Goal: Information Seeking & Learning: Learn about a topic

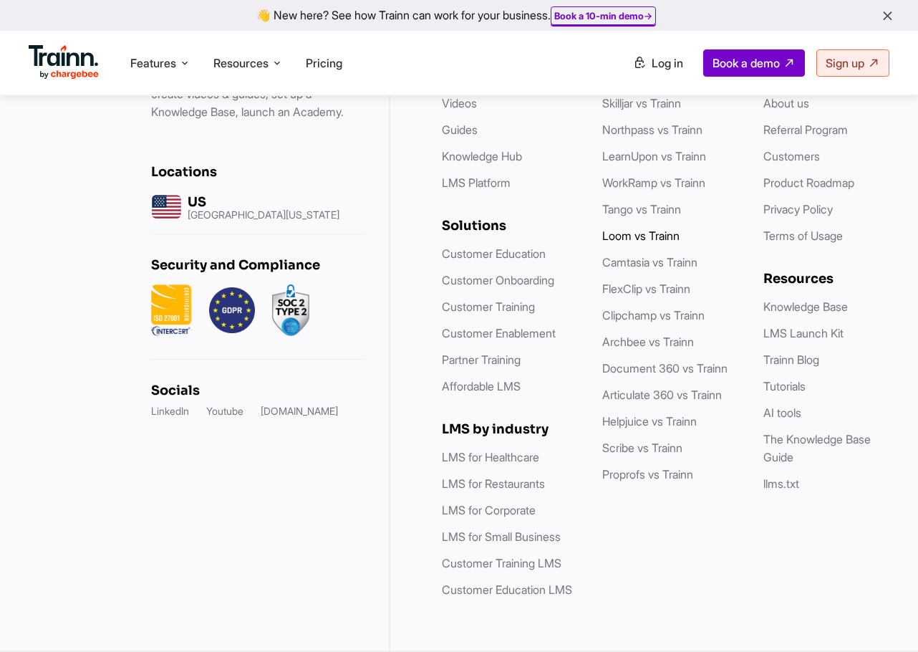
scroll to position [4260, 0]
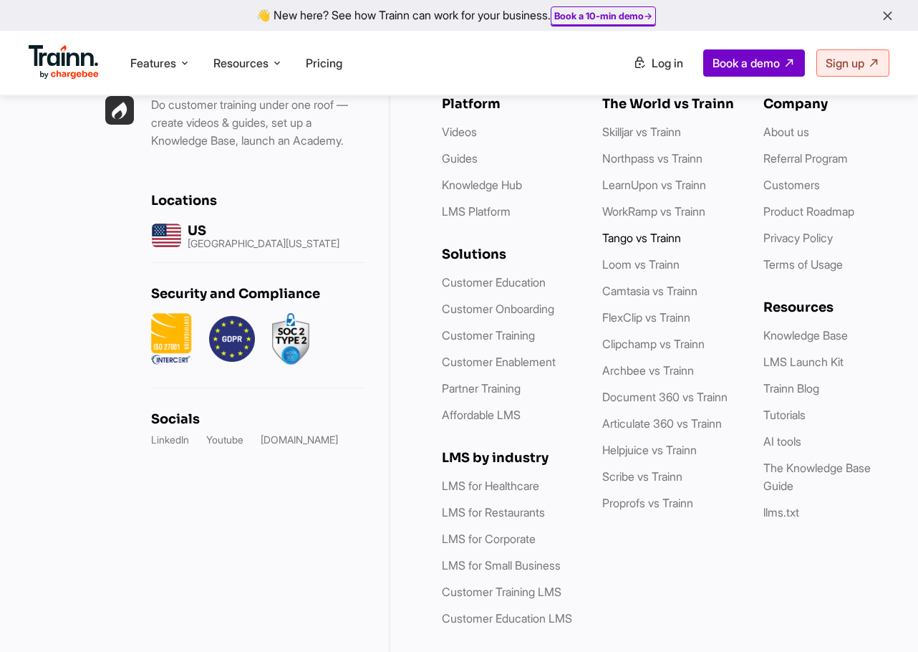
click at [639, 245] on link "Tango vs Trainn" at bounding box center [641, 238] width 79 height 14
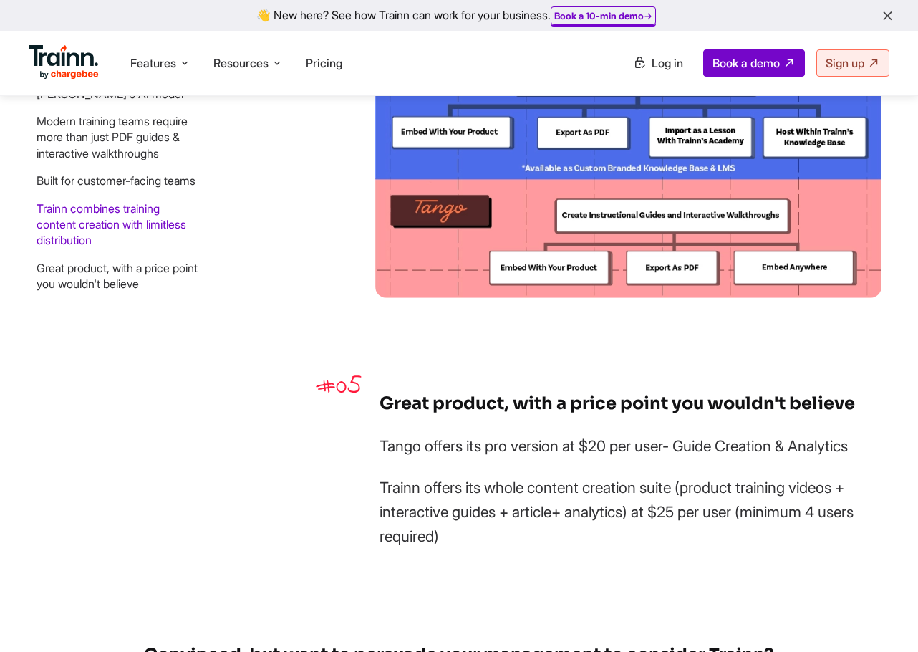
scroll to position [3869, 0]
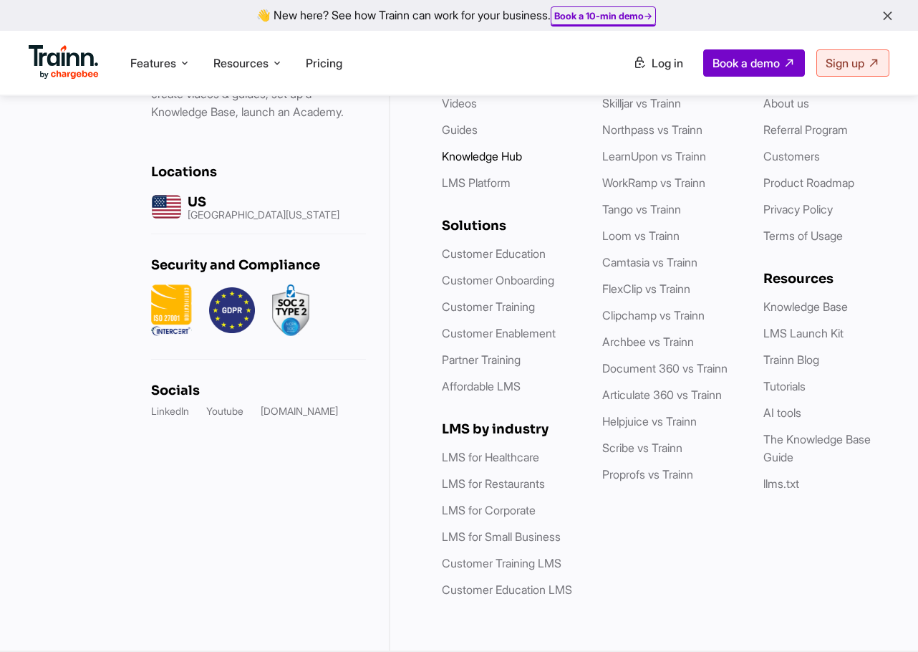
scroll to position [4290, 0]
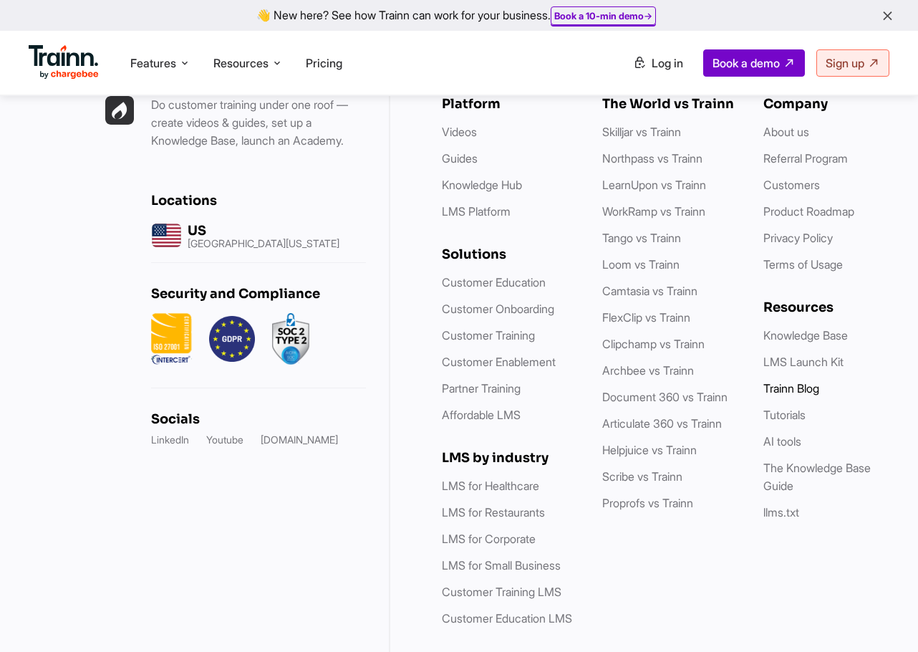
click at [797, 395] on link "Trainn Blog" at bounding box center [792, 388] width 56 height 14
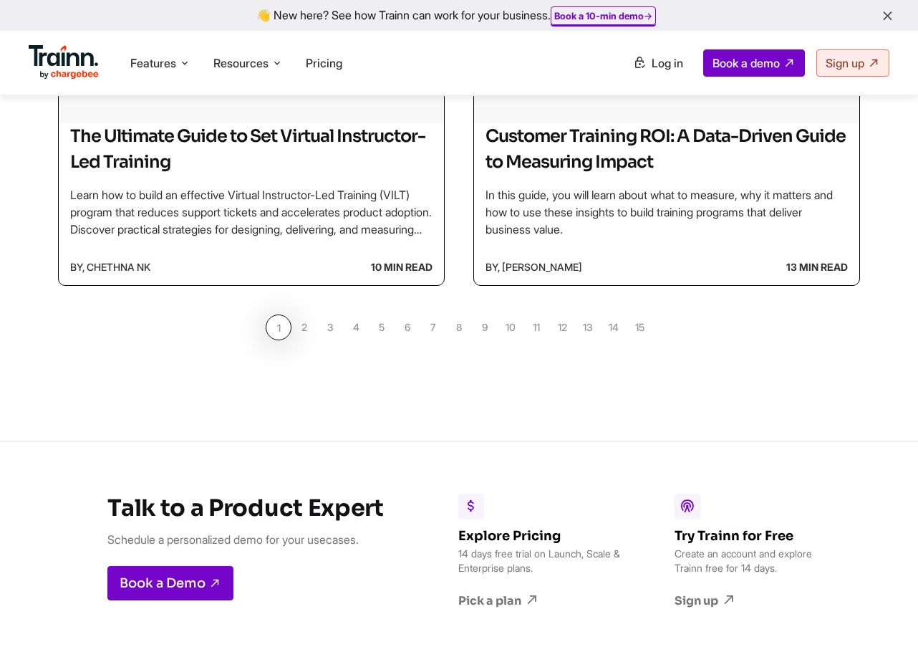
scroll to position [1433, 0]
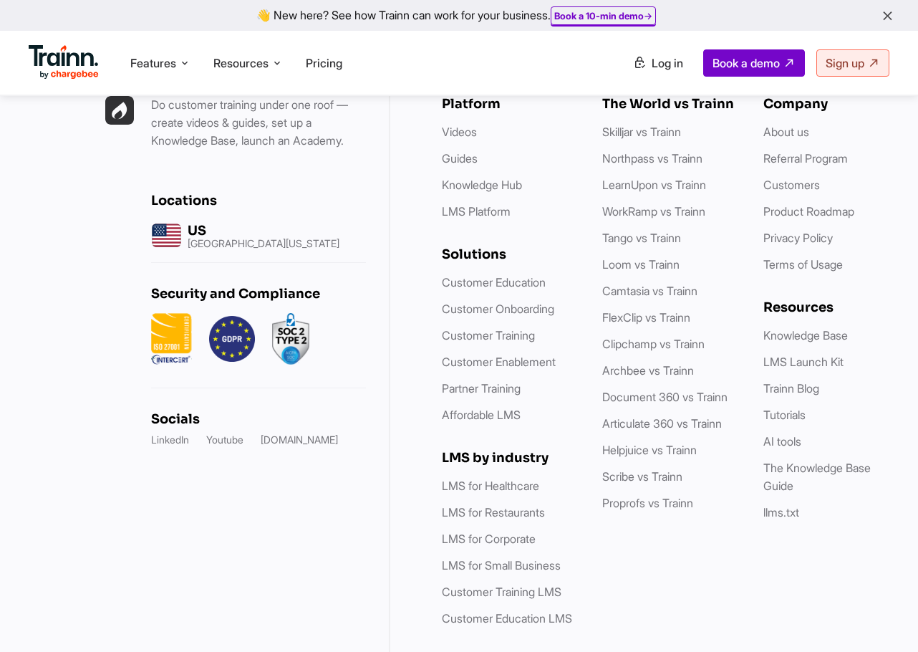
scroll to position [4321, 0]
